Goal: Navigation & Orientation: Find specific page/section

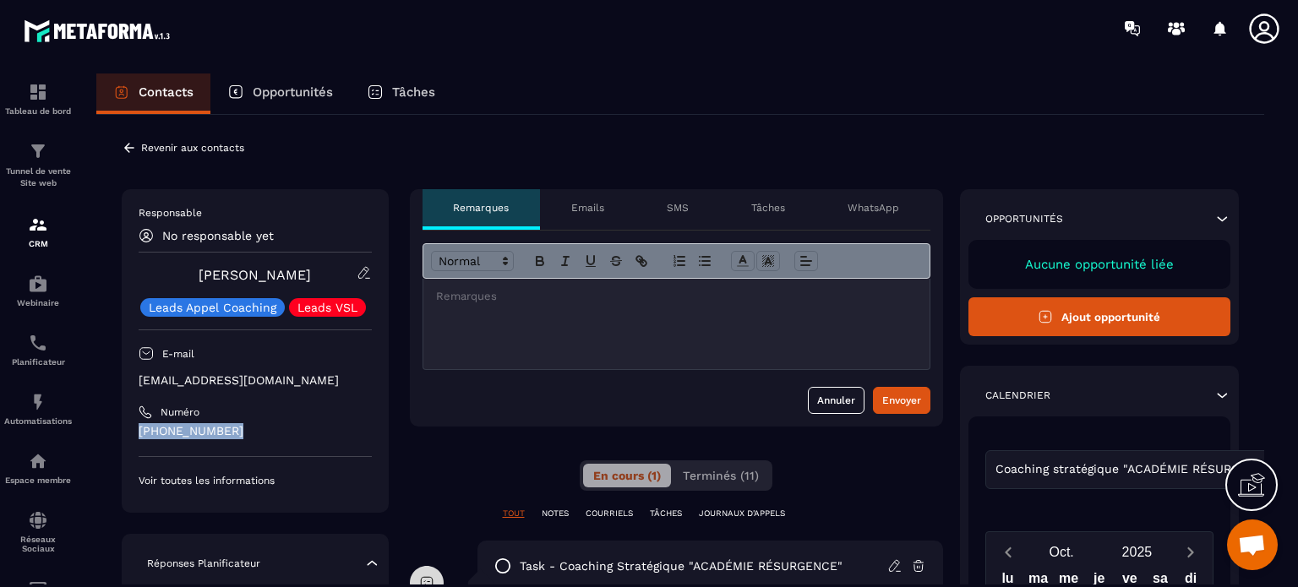
scroll to position [15663, 0]
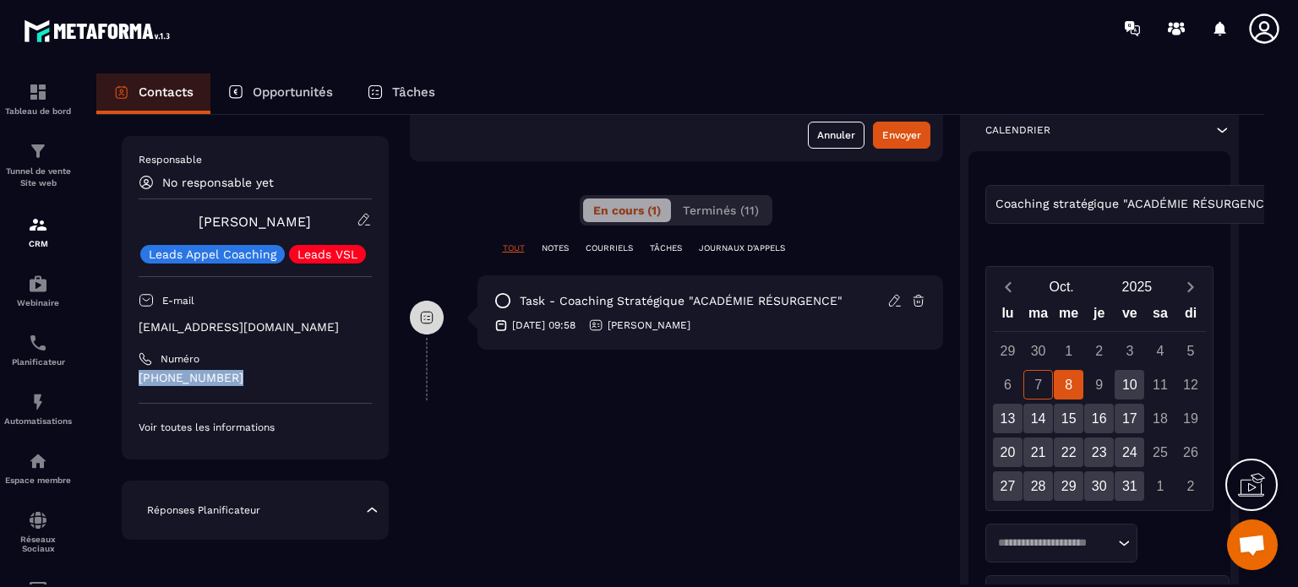
click at [268, 87] on p "Opportunités" at bounding box center [293, 92] width 80 height 15
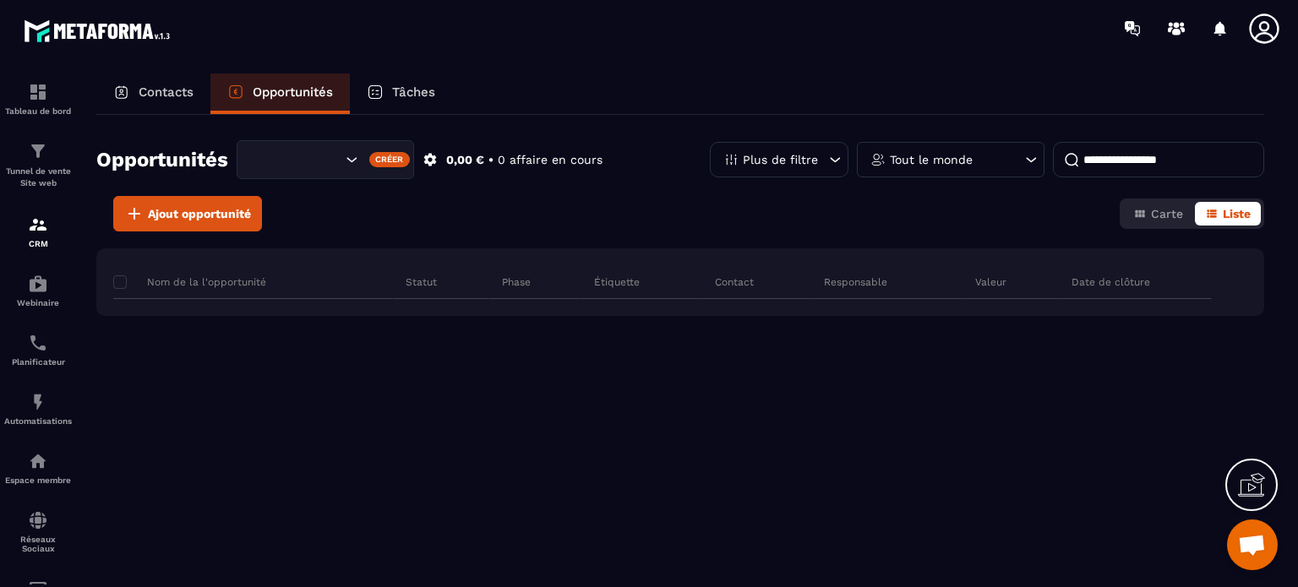
click at [158, 85] on p "Contacts" at bounding box center [166, 92] width 55 height 15
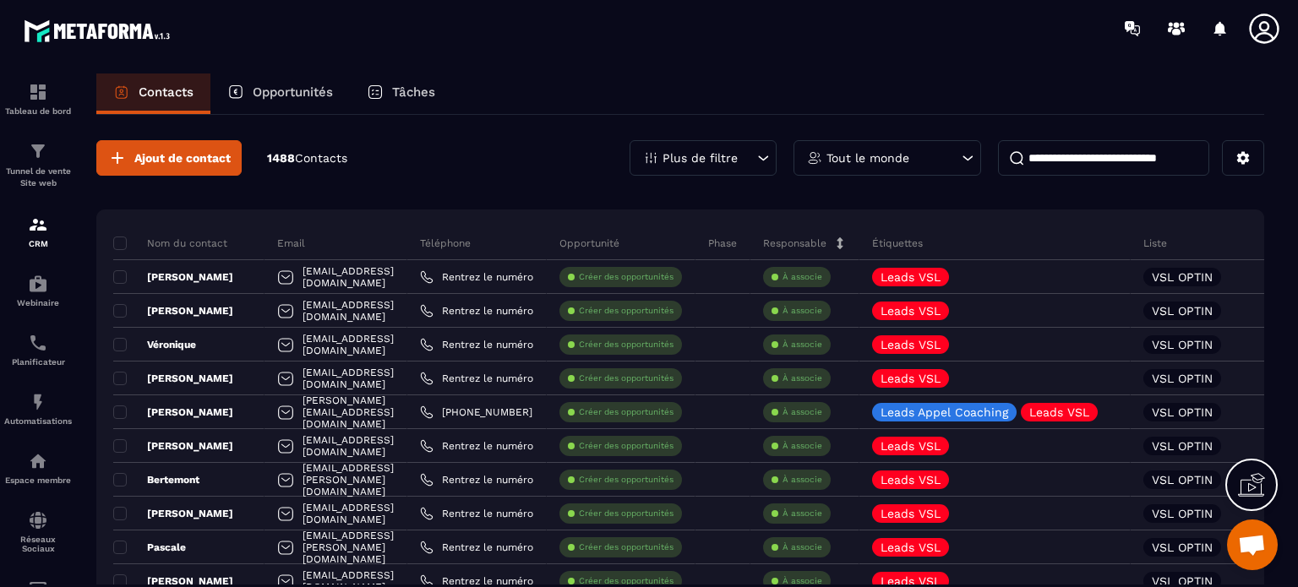
click at [763, 156] on icon at bounding box center [763, 158] width 17 height 17
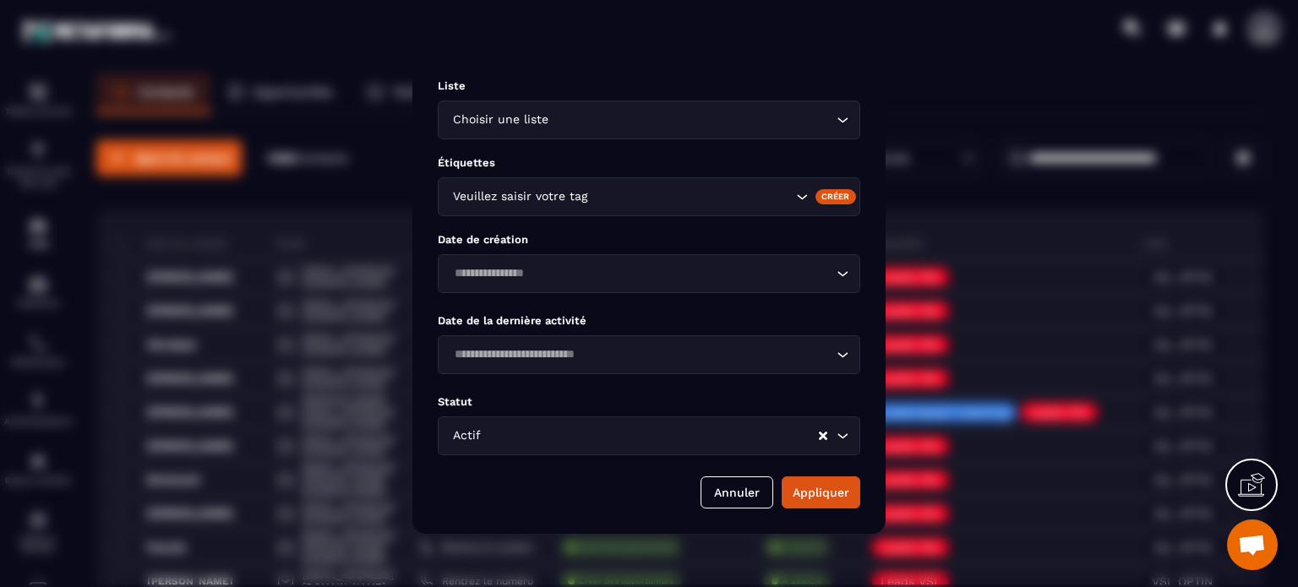
click at [838, 122] on icon "Search for option" at bounding box center [842, 120] width 17 height 17
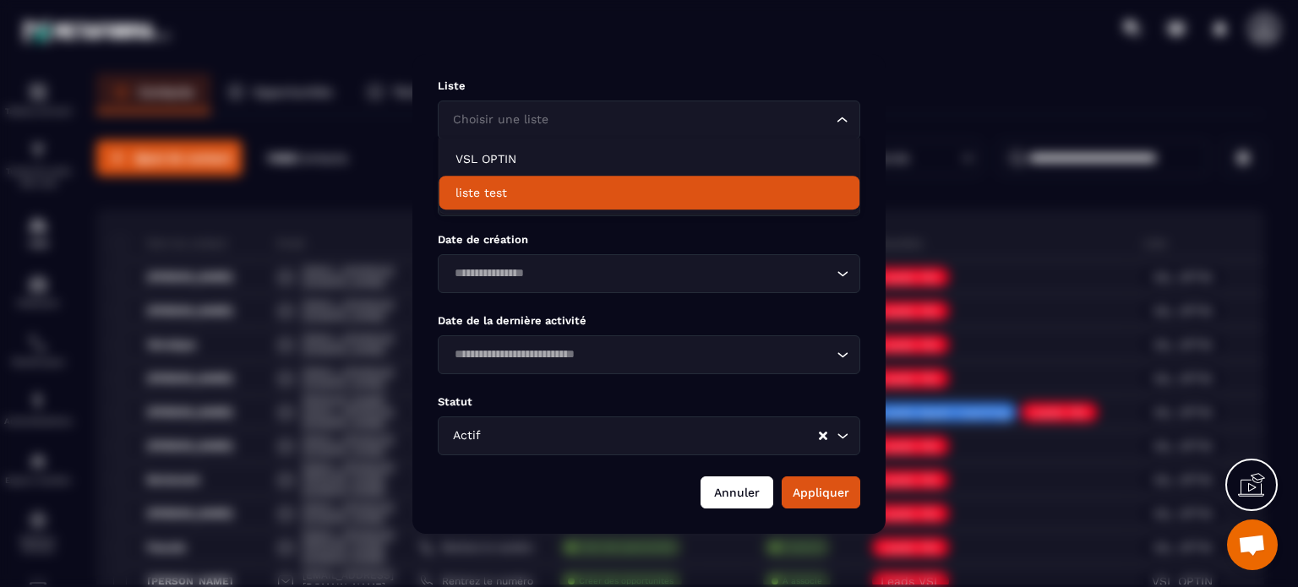
drag, startPoint x: 736, startPoint y: 498, endPoint x: 754, endPoint y: 326, distance: 172.5
click at [734, 490] on button "Annuler" at bounding box center [737, 493] width 73 height 32
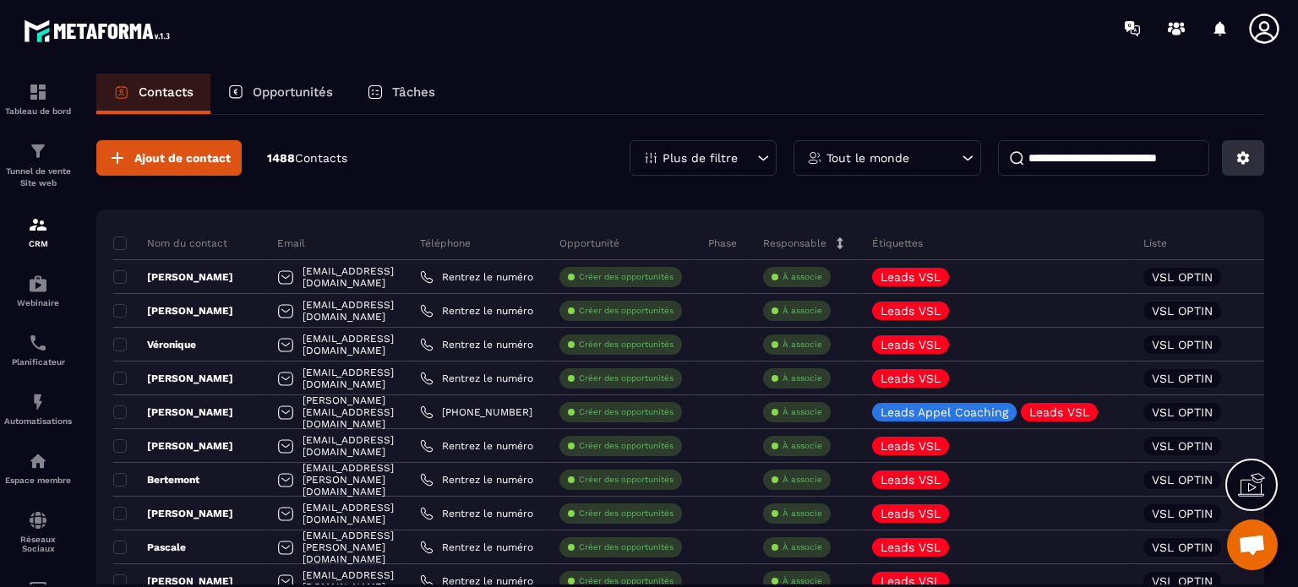
click at [1247, 157] on icon at bounding box center [1243, 158] width 13 height 13
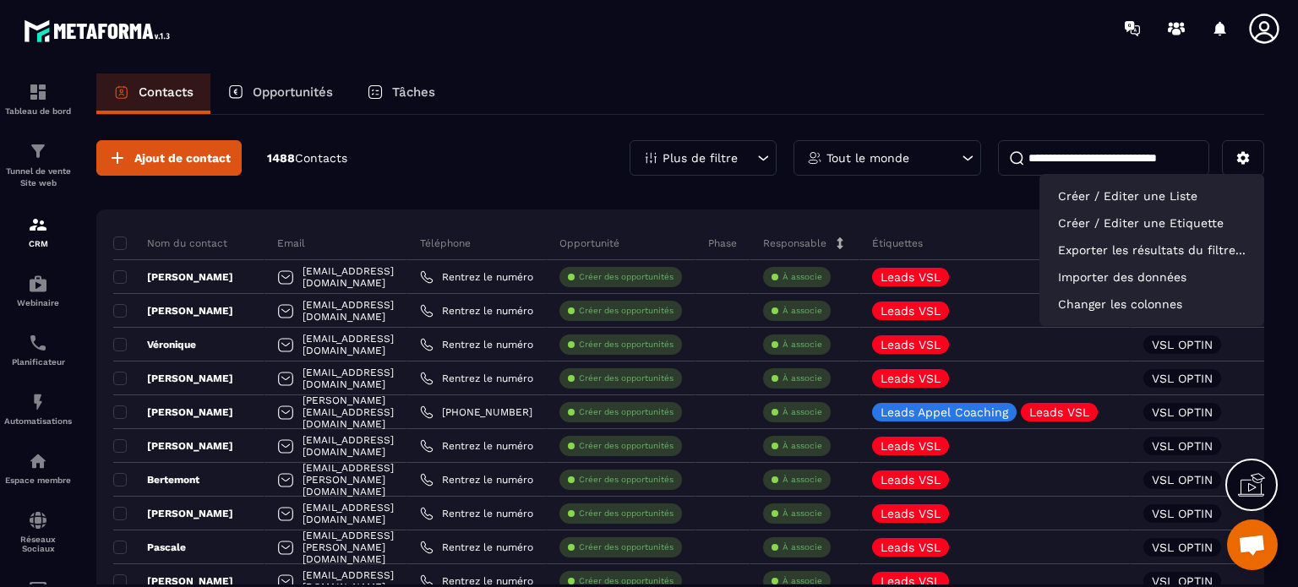
click at [423, 96] on p "Tâches" at bounding box center [413, 92] width 43 height 15
